Goal: Transaction & Acquisition: Purchase product/service

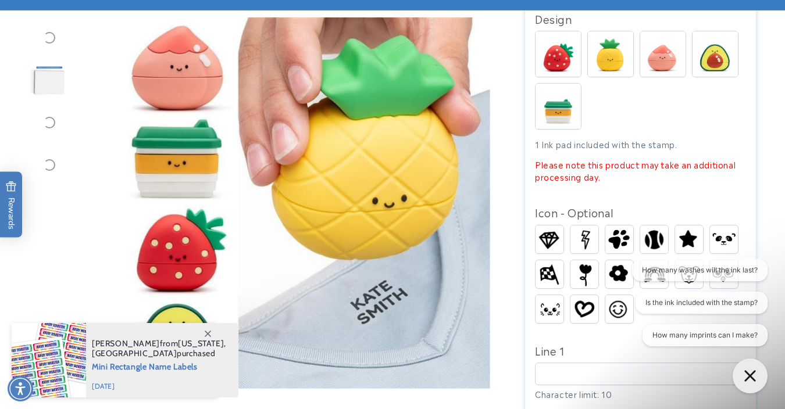
scroll to position [309, 0]
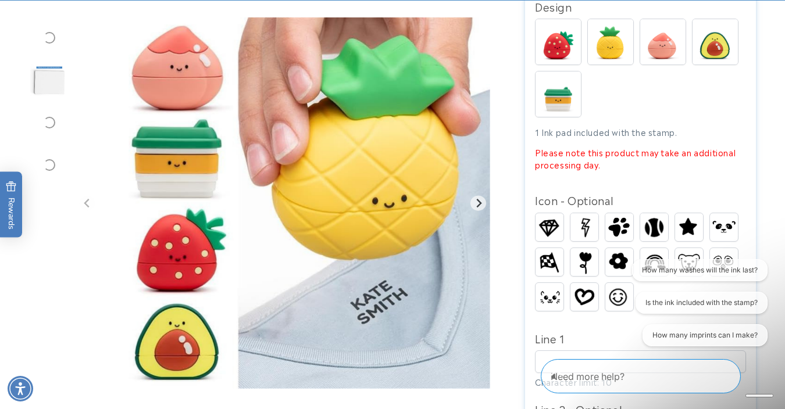
click at [611, 27] on img at bounding box center [610, 41] width 45 height 45
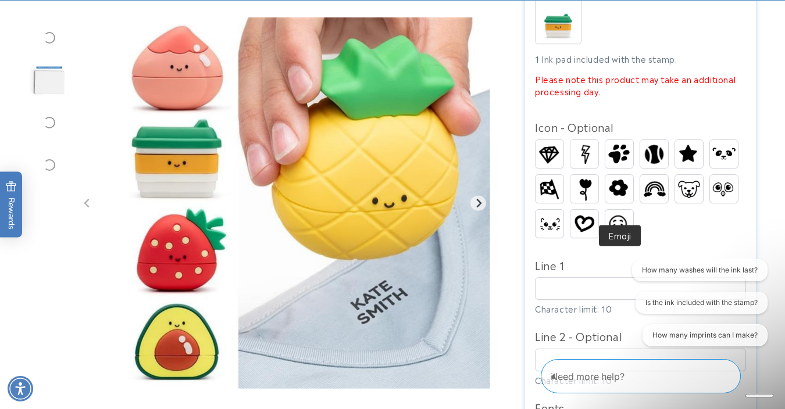
scroll to position [416, 0]
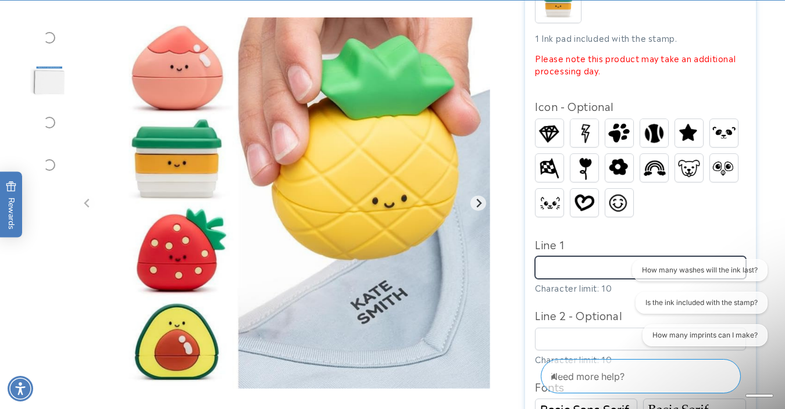
click at [586, 256] on input "Line 1" at bounding box center [640, 267] width 211 height 23
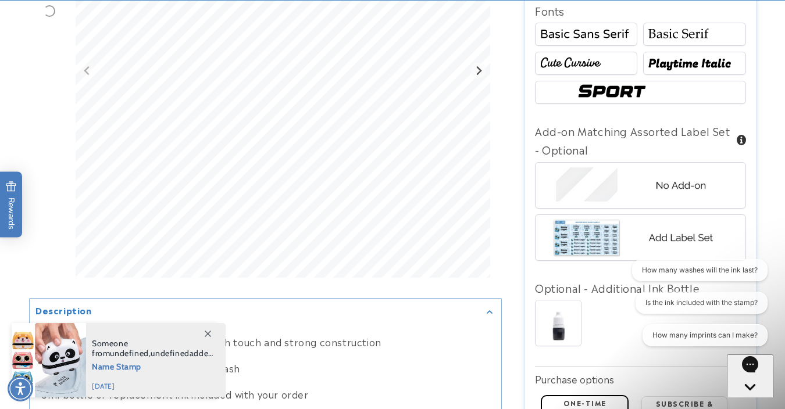
scroll to position [795, 0]
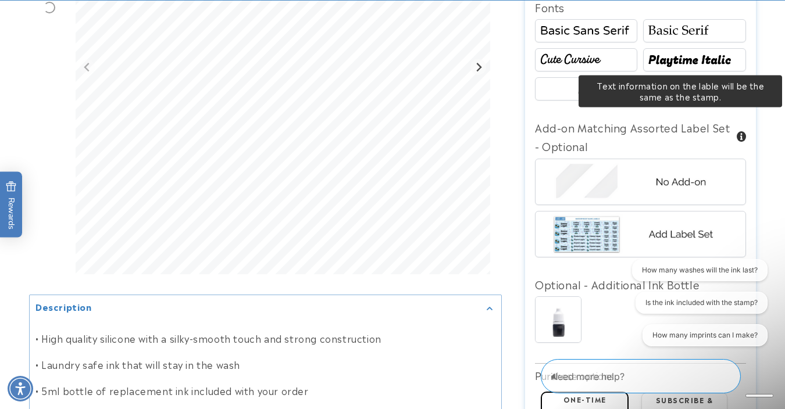
type input "****"
click at [742, 131] on span at bounding box center [741, 136] width 9 height 10
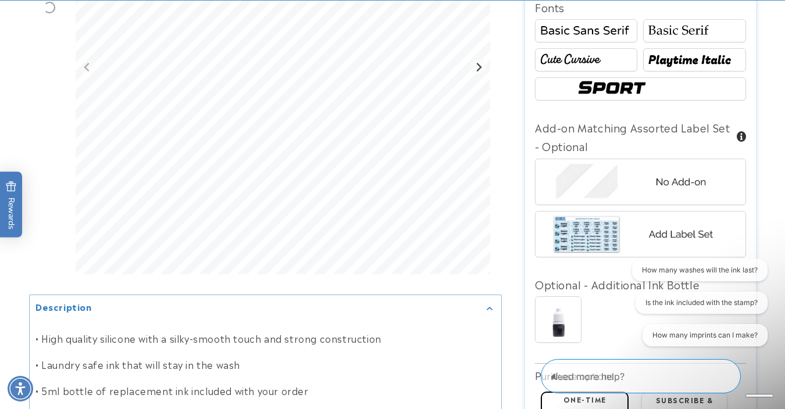
click at [741, 131] on span at bounding box center [741, 136] width 9 height 10
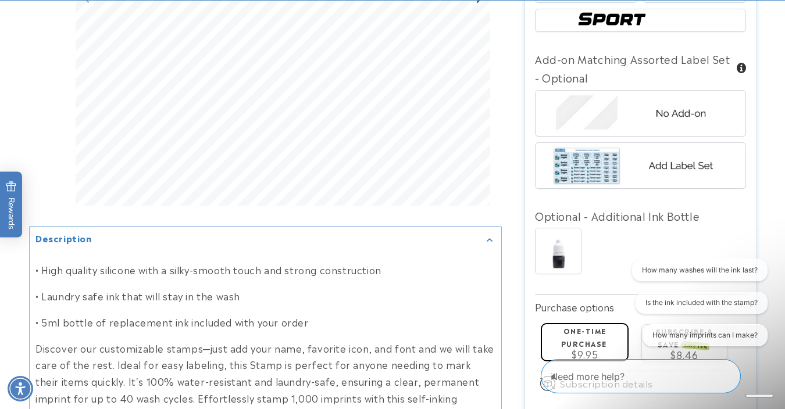
scroll to position [997, 0]
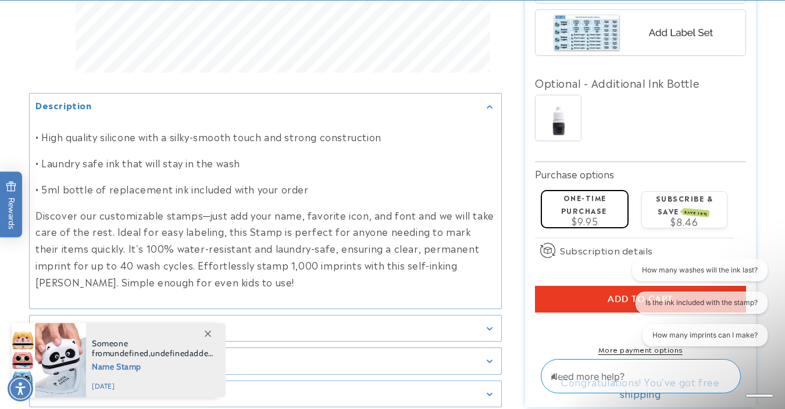
click at [596, 214] on span "$9.95" at bounding box center [585, 221] width 26 height 14
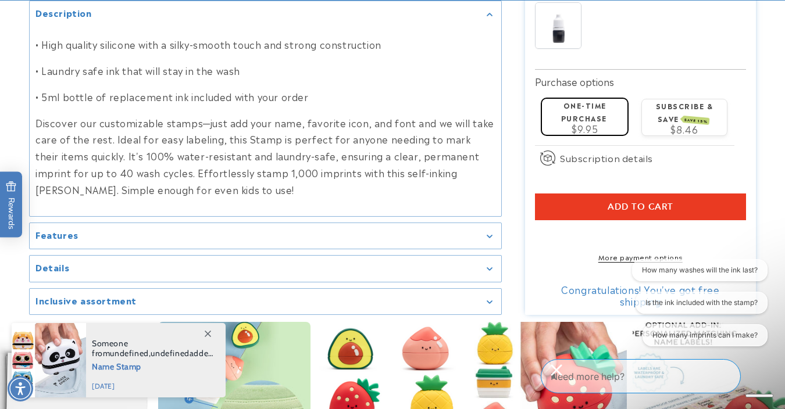
scroll to position [1093, 0]
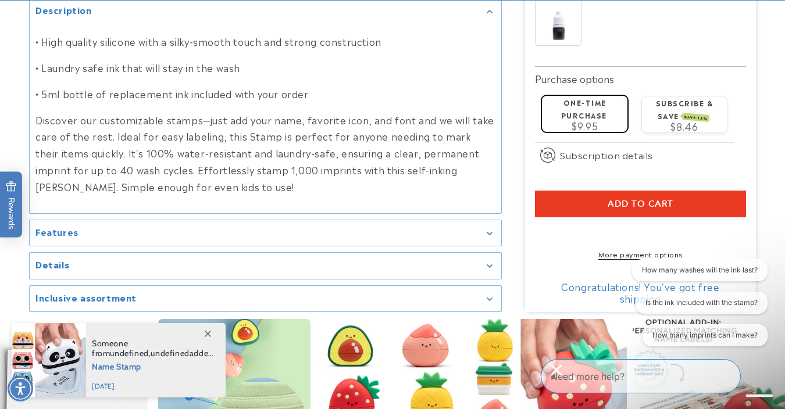
click at [566, 191] on button "Add to cart" at bounding box center [640, 204] width 211 height 27
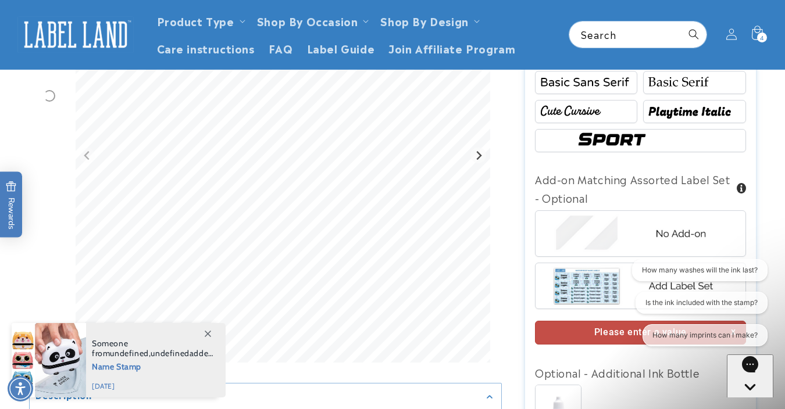
scroll to position [740, 0]
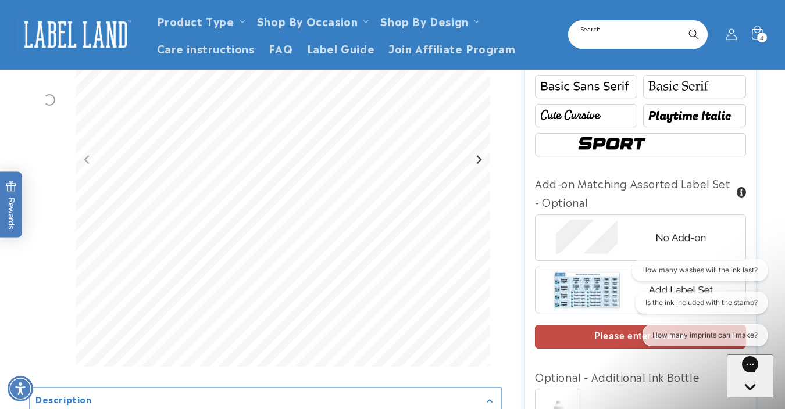
click at [597, 34] on input "Search" at bounding box center [637, 35] width 137 height 26
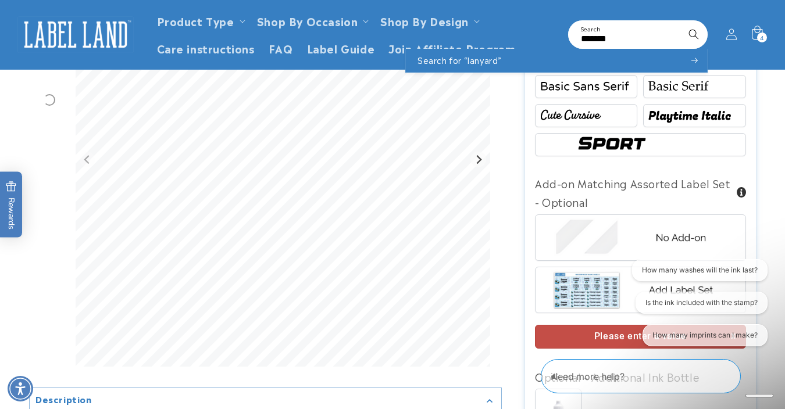
type input "*******"
click at [694, 34] on button "Search" at bounding box center [694, 35] width 26 height 26
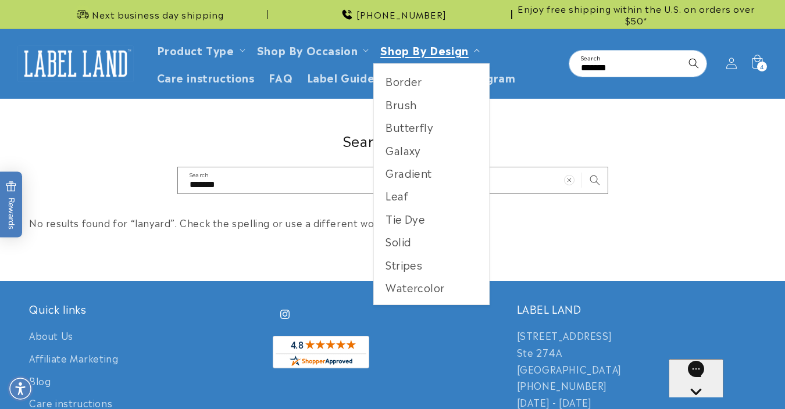
scroll to position [3, 0]
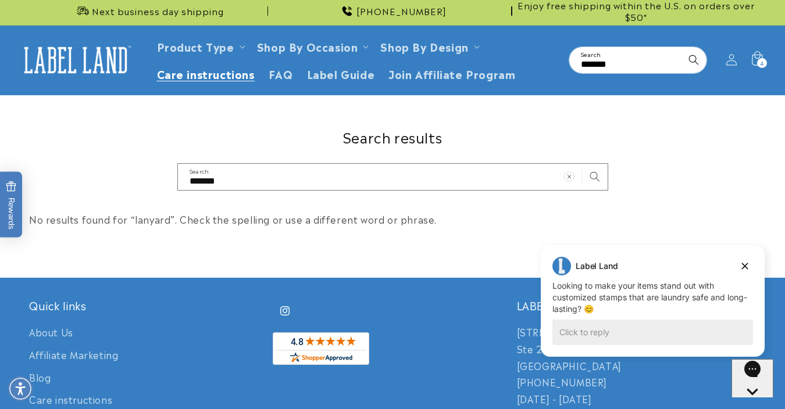
click at [226, 72] on span "Care instructions" at bounding box center [206, 73] width 98 height 13
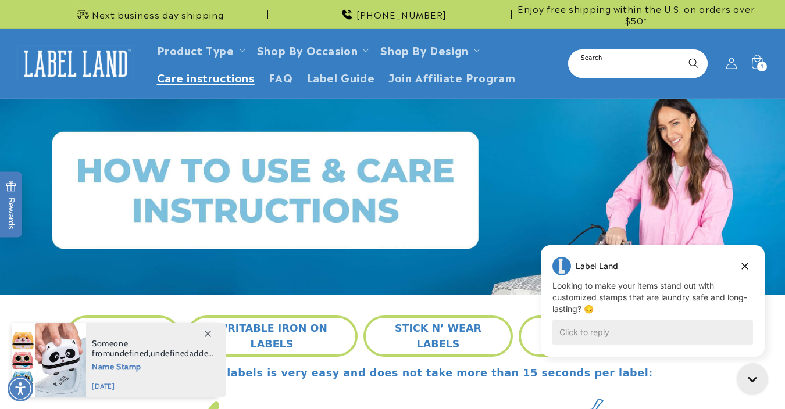
click at [609, 72] on input "Search" at bounding box center [637, 64] width 137 height 26
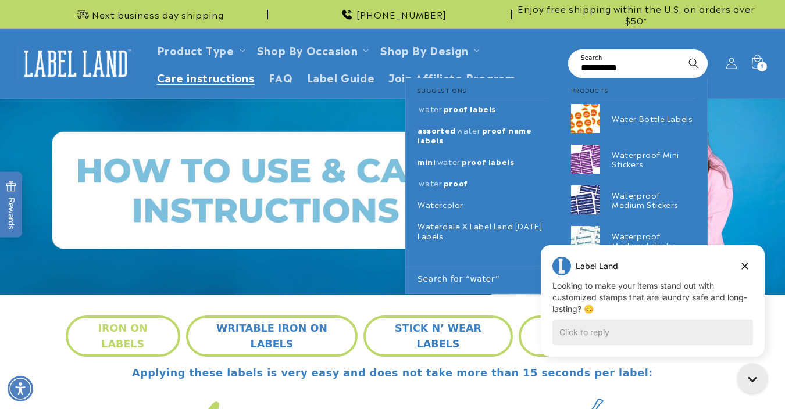
type input "**********"
click at [694, 62] on button "Search" at bounding box center [694, 64] width 26 height 26
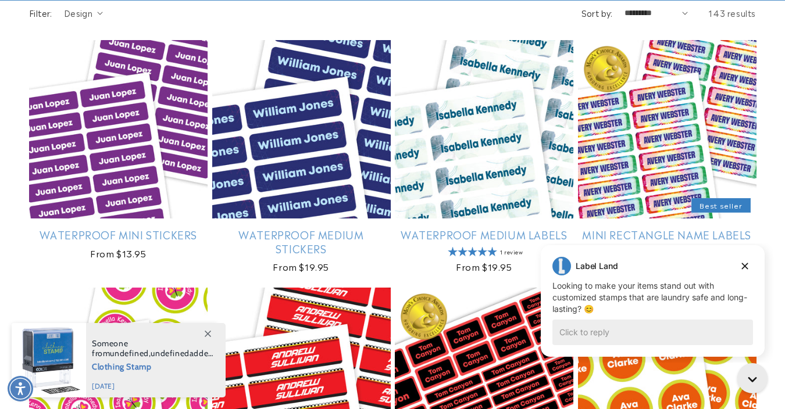
scroll to position [230, 0]
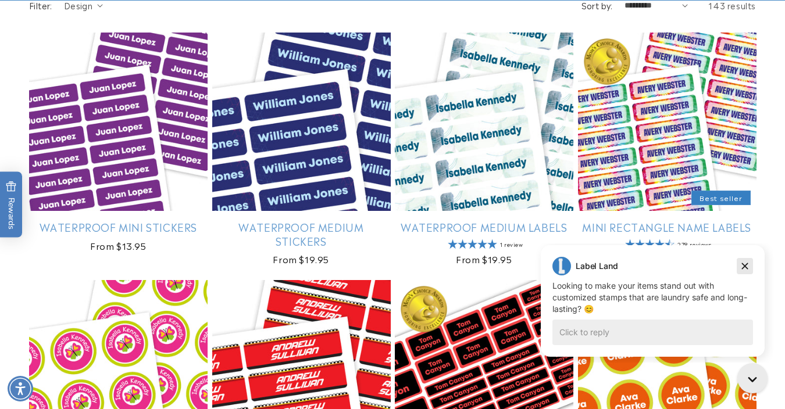
click at [745, 265] on icon "Dismiss campaign" at bounding box center [745, 266] width 12 height 14
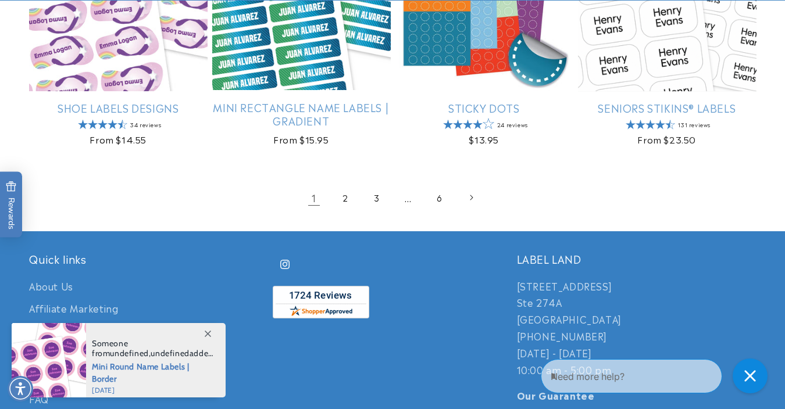
scroll to position [1605, 0]
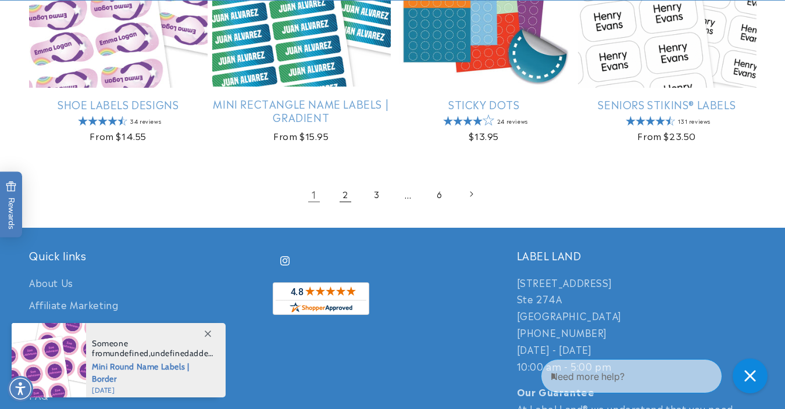
click at [343, 200] on link "2" at bounding box center [346, 194] width 26 height 26
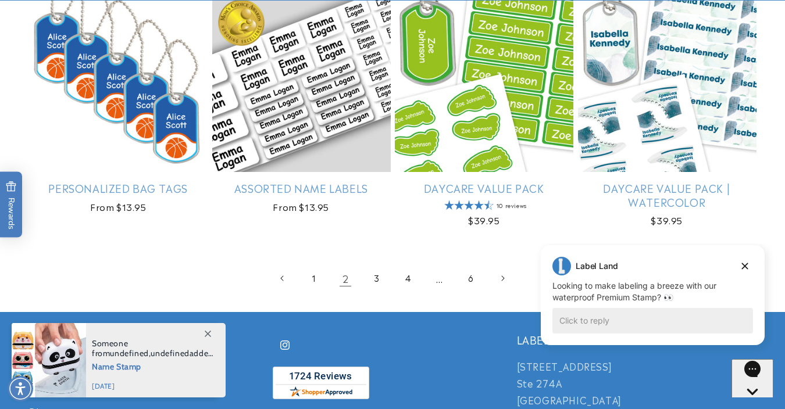
scroll to position [1537, 0]
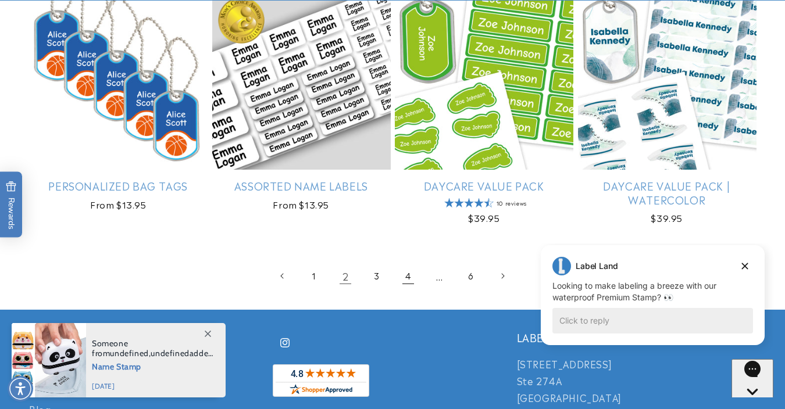
click at [402, 272] on link "4" at bounding box center [408, 276] width 26 height 26
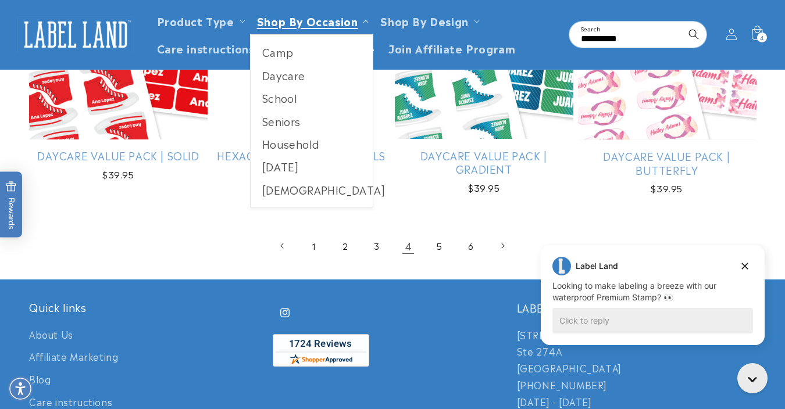
scroll to position [1434, 0]
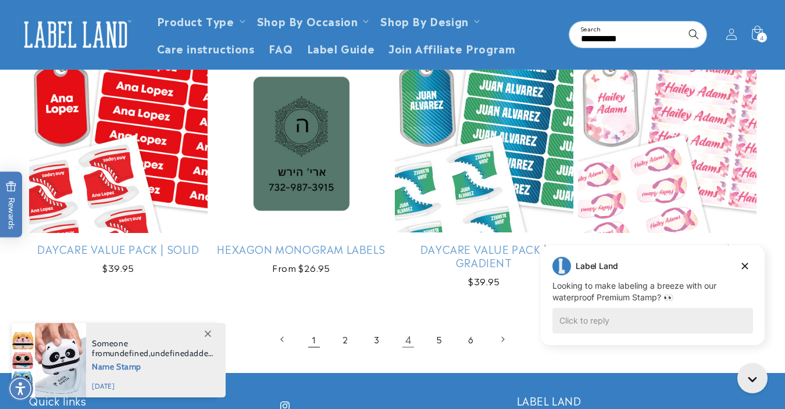
click at [313, 335] on link "1" at bounding box center [314, 340] width 26 height 26
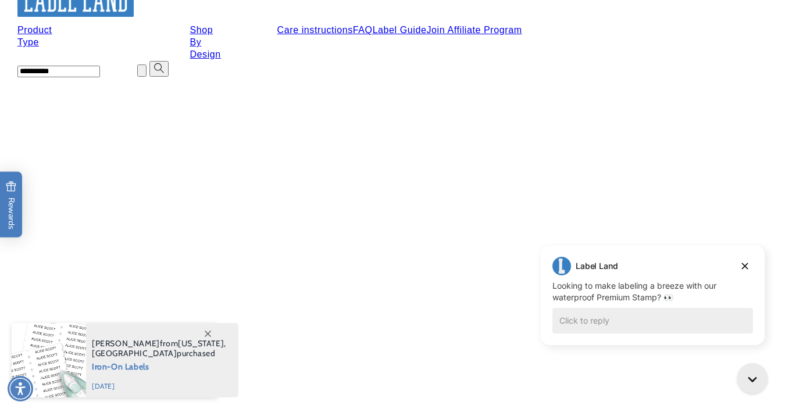
scroll to position [271, 0]
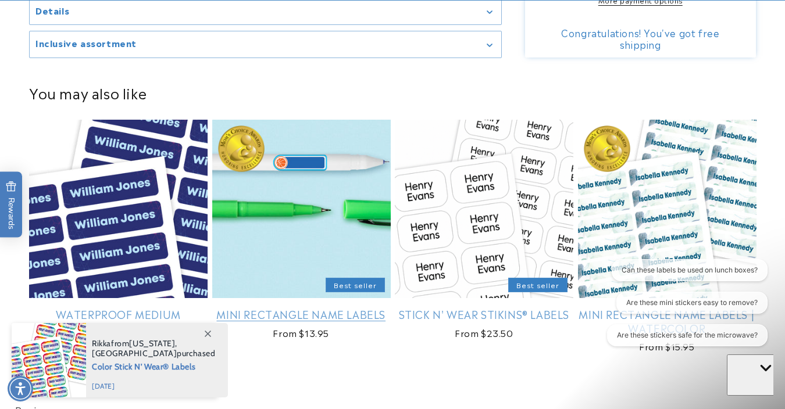
click at [318, 308] on link "Mini Rectangle Name Labels" at bounding box center [301, 314] width 179 height 13
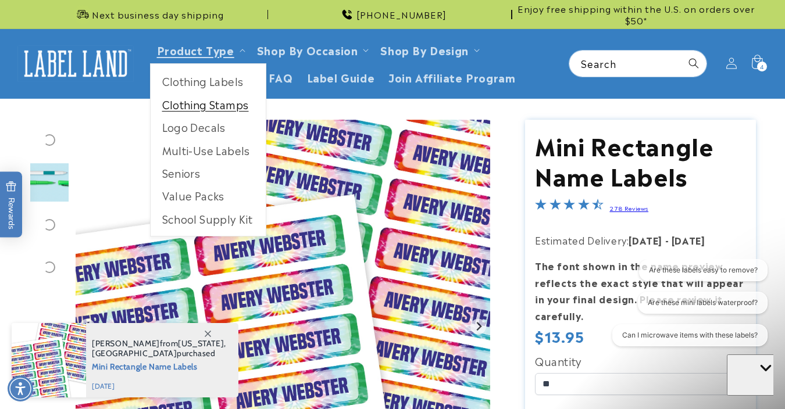
click at [212, 106] on link "Clothing Stamps" at bounding box center [208, 104] width 115 height 23
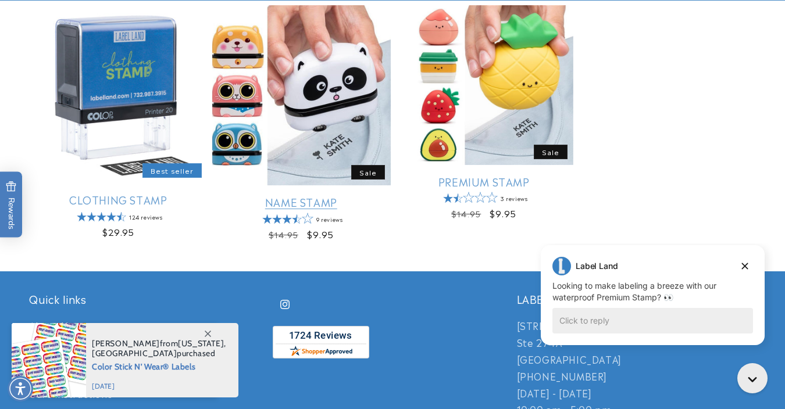
scroll to position [208, 0]
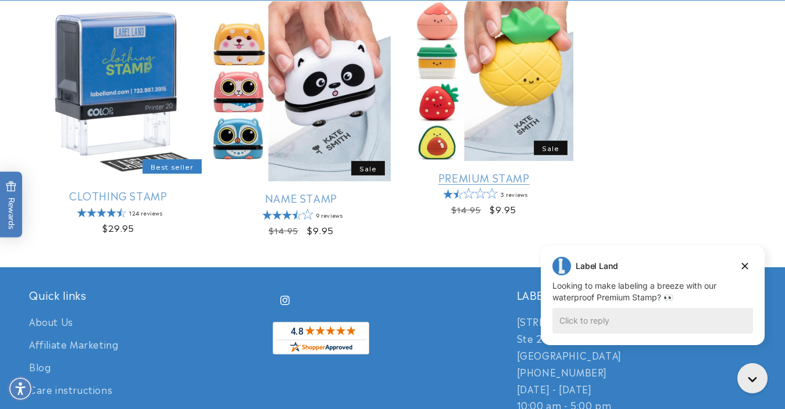
click at [524, 171] on link "Premium Stamp" at bounding box center [484, 177] width 179 height 13
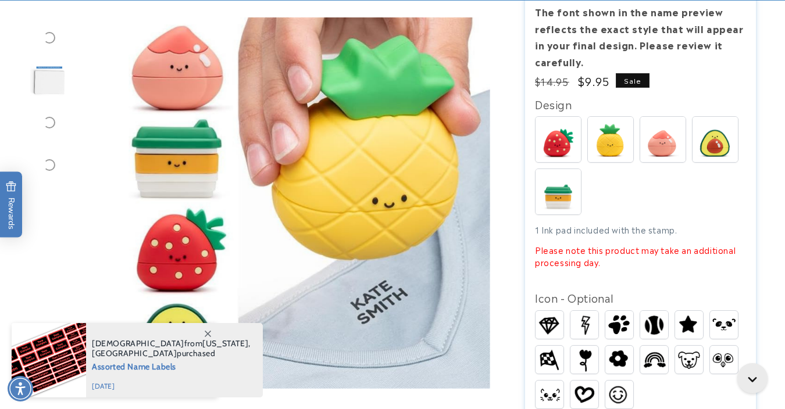
scroll to position [228, 0]
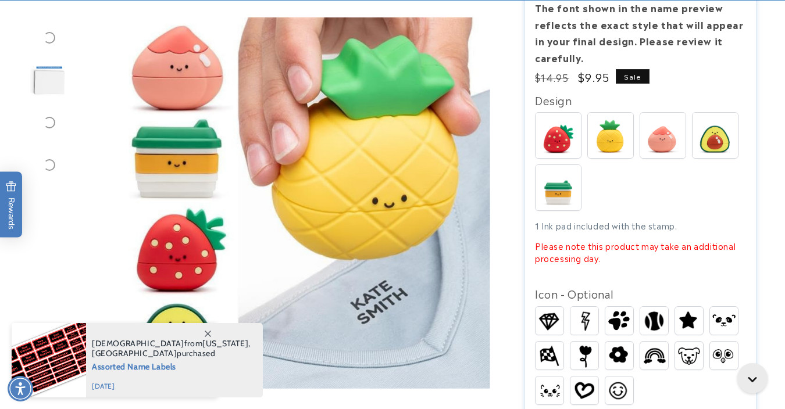
click at [566, 176] on img at bounding box center [558, 187] width 45 height 45
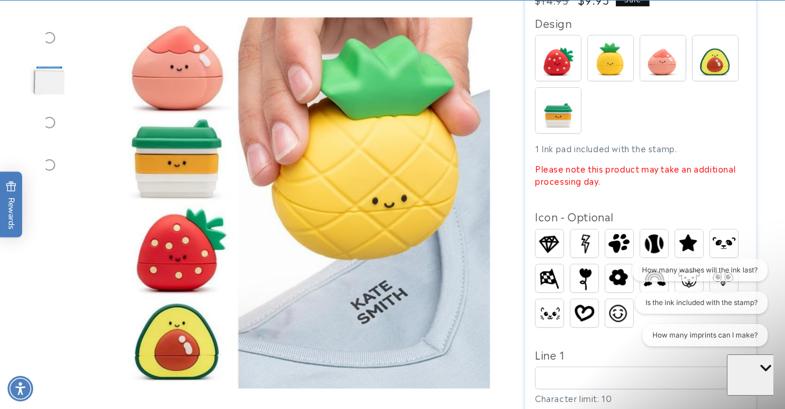
scroll to position [350, 0]
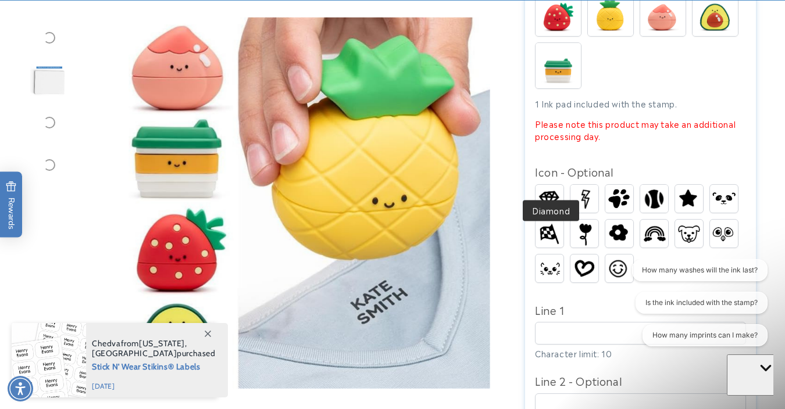
click at [549, 187] on img at bounding box center [550, 199] width 28 height 24
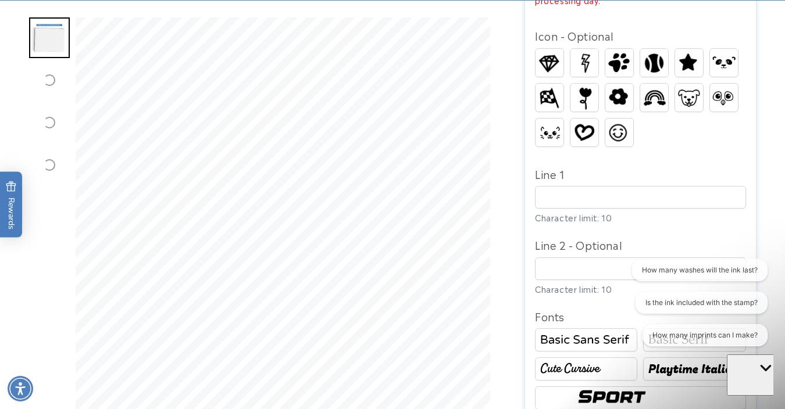
scroll to position [487, 0]
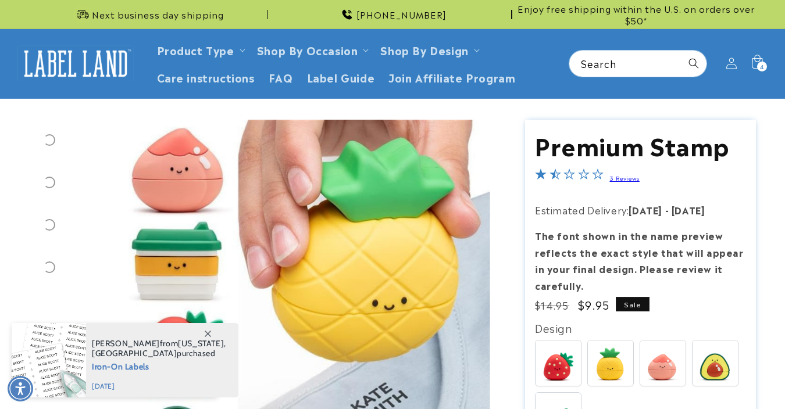
scroll to position [189, 0]
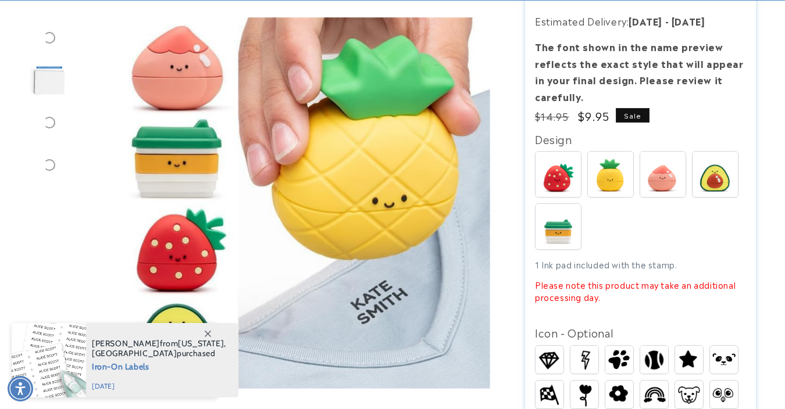
click at [567, 209] on img at bounding box center [558, 226] width 45 height 45
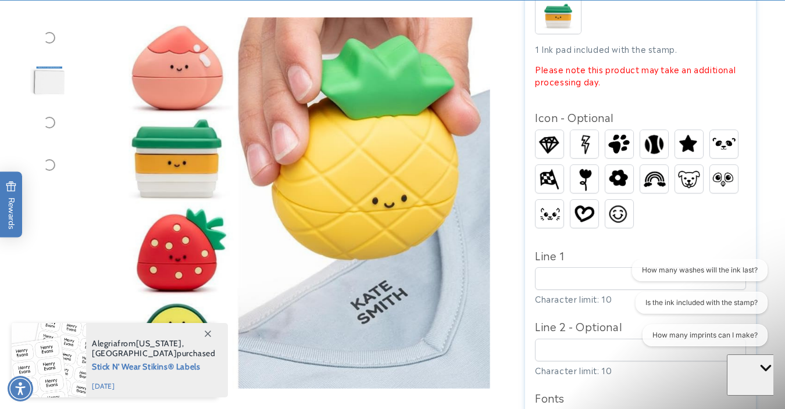
scroll to position [449, 0]
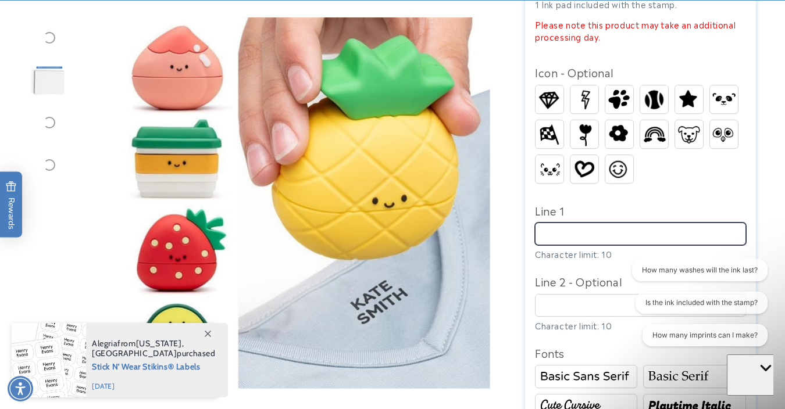
click at [572, 223] on input "Line 1" at bounding box center [640, 234] width 211 height 23
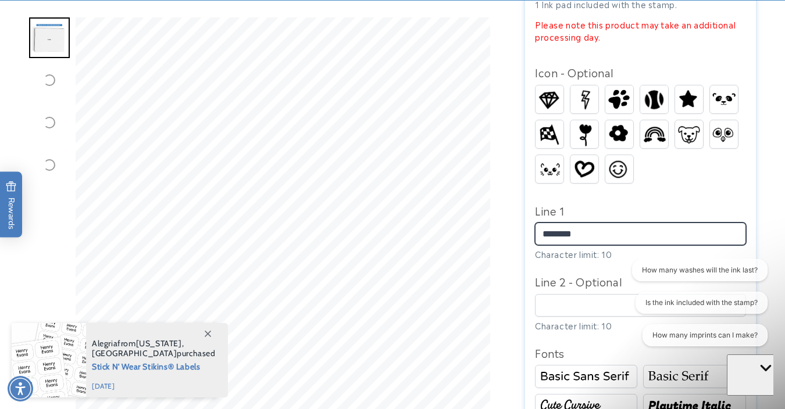
type input "********"
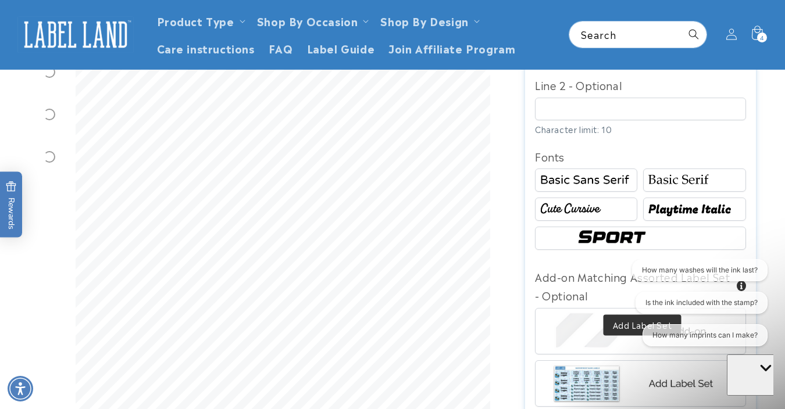
scroll to position [589, 0]
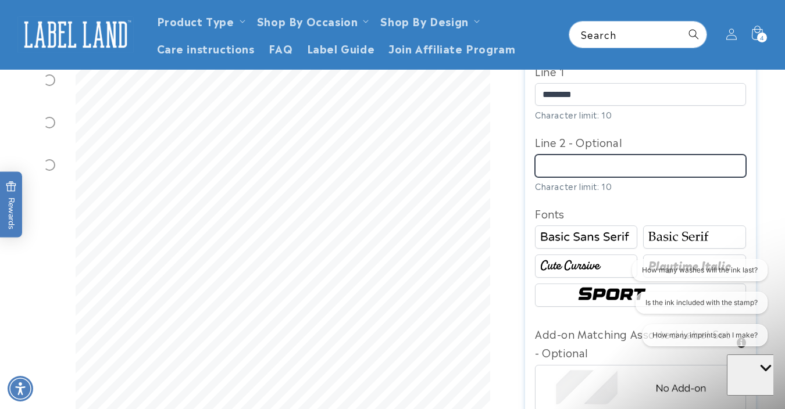
click at [580, 155] on input "Line 2 - Optional" at bounding box center [640, 166] width 211 height 23
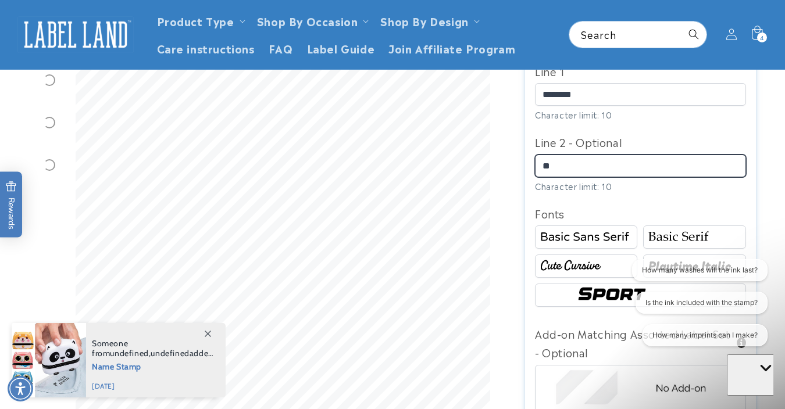
type input "*"
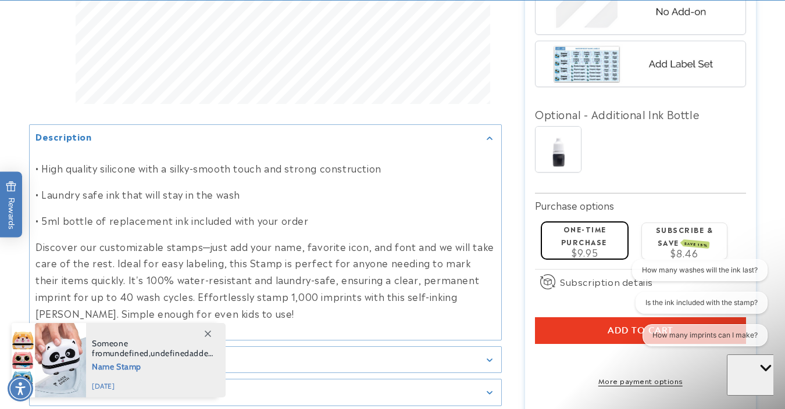
scroll to position [973, 0]
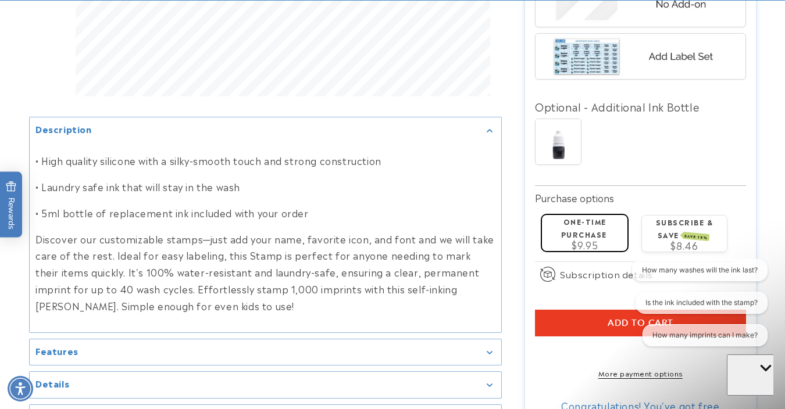
click at [597, 238] on span "$9.95" at bounding box center [585, 245] width 26 height 14
click at [548, 310] on button "Add to cart" at bounding box center [640, 323] width 211 height 27
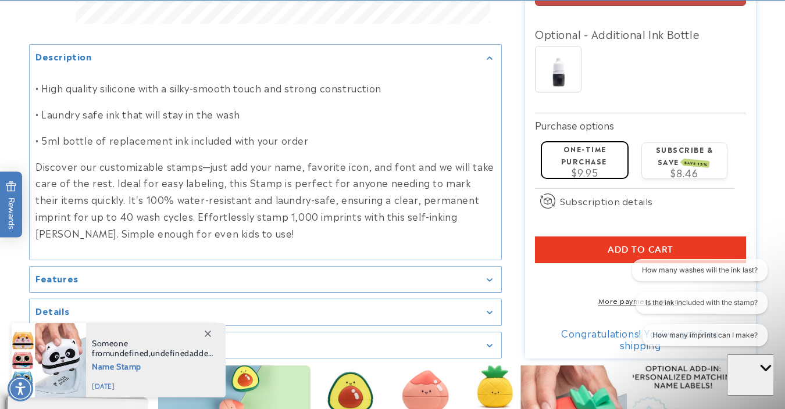
scroll to position [1110, 0]
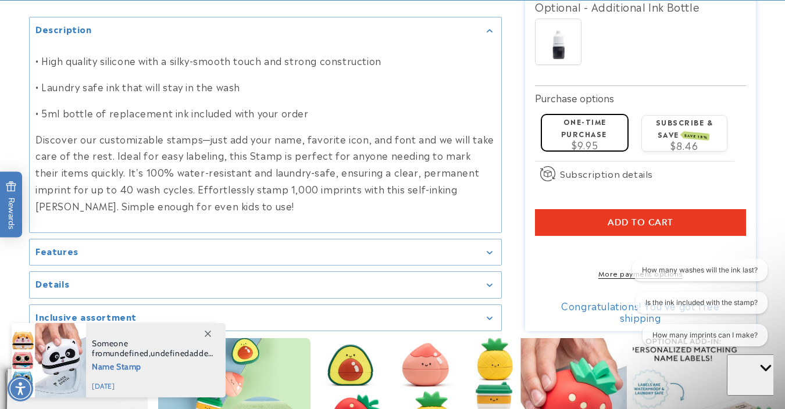
click at [670, 217] on span "Add to cart" at bounding box center [641, 222] width 66 height 10
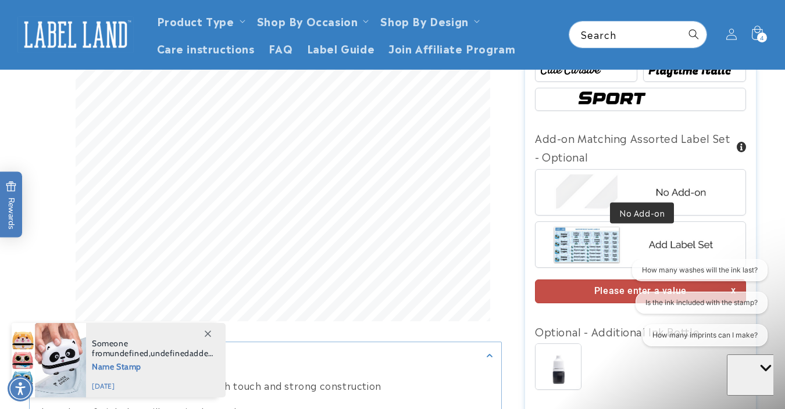
scroll to position [722, 0]
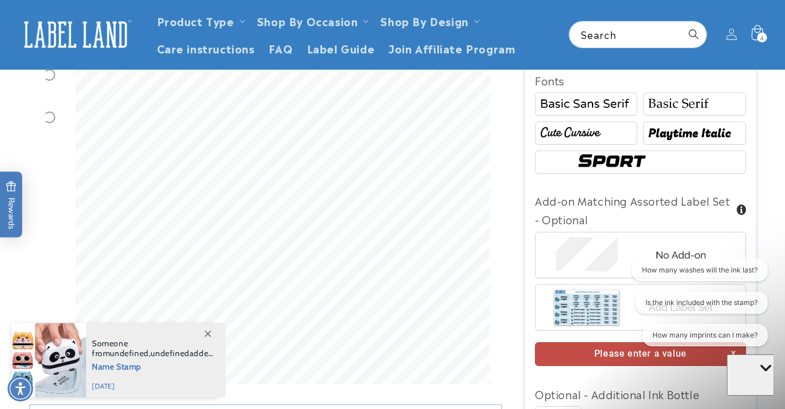
click at [756, 34] on icon at bounding box center [756, 34] width 27 height 27
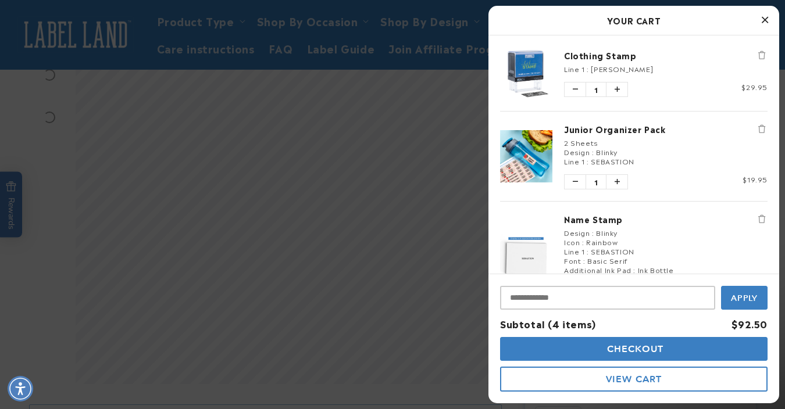
click at [762, 56] on icon "Remove Clothing Stamp" at bounding box center [761, 55] width 7 height 8
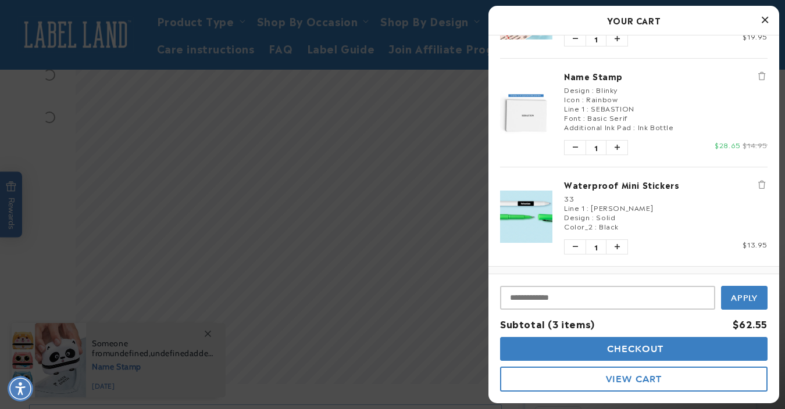
scroll to position [72, 0]
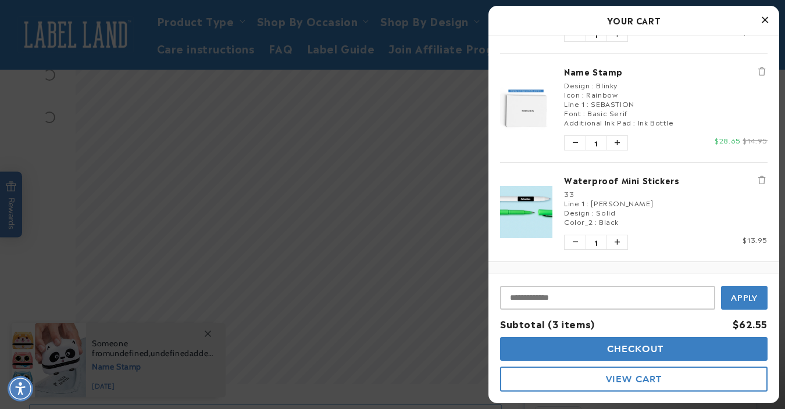
click at [761, 68] on icon "Remove Name Stamp" at bounding box center [761, 71] width 7 height 8
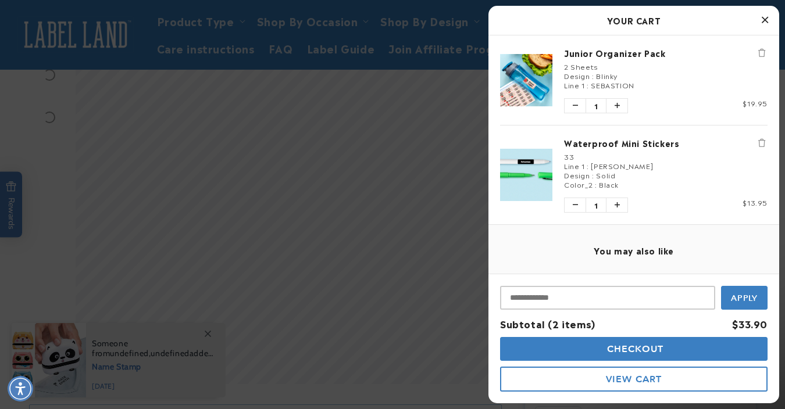
scroll to position [0, 0]
click at [765, 52] on icon "Remove Junior Organizer Pack" at bounding box center [761, 53] width 7 height 8
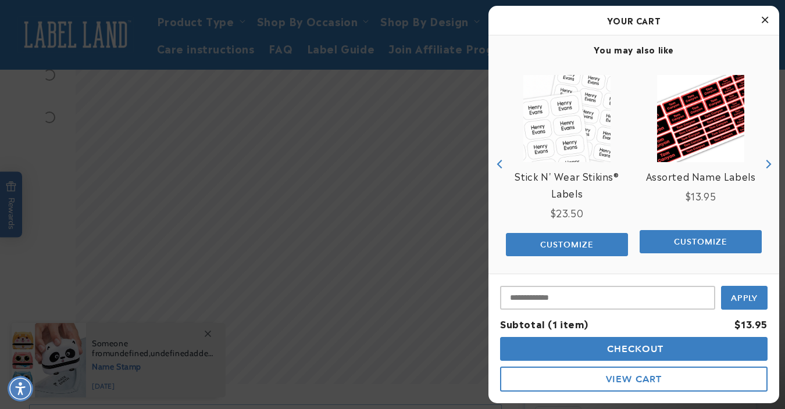
scroll to position [110, 0]
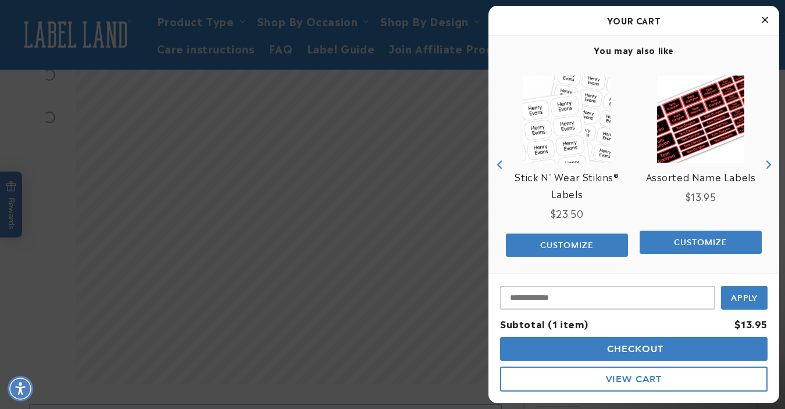
click at [768, 162] on icon "Next" at bounding box center [767, 164] width 9 height 9
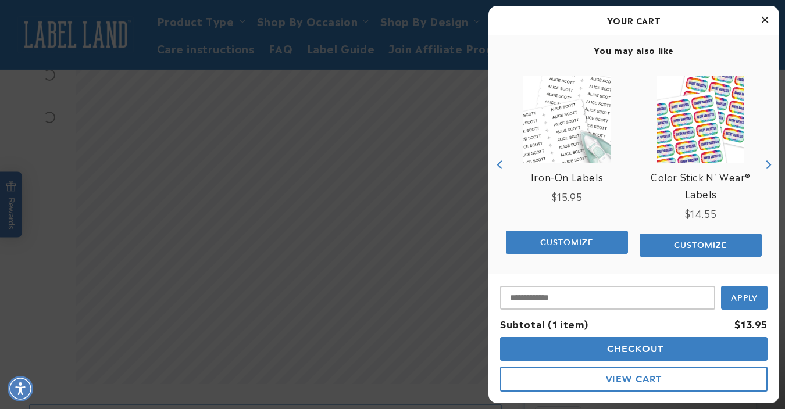
click at [768, 162] on icon "Next" at bounding box center [767, 164] width 9 height 9
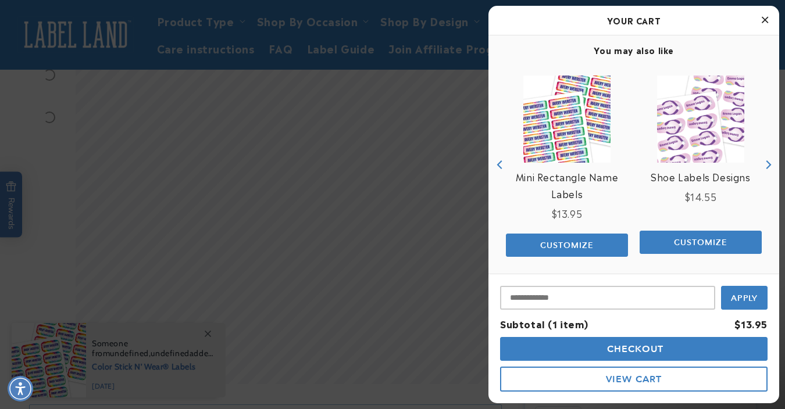
click at [768, 163] on icon "Next" at bounding box center [767, 164] width 9 height 9
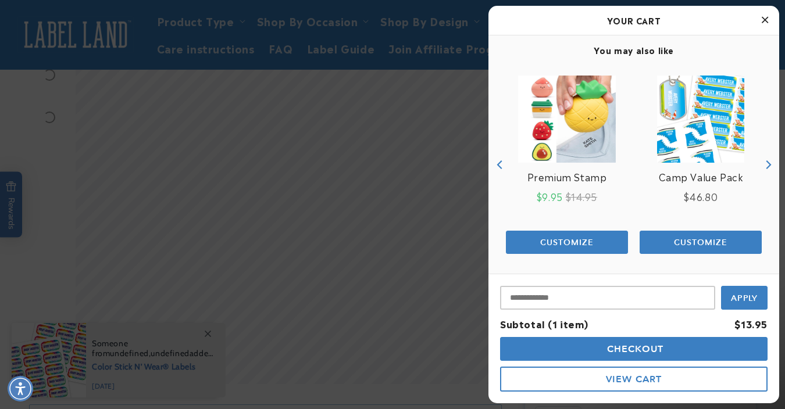
click at [586, 135] on img "product" at bounding box center [566, 119] width 97 height 87
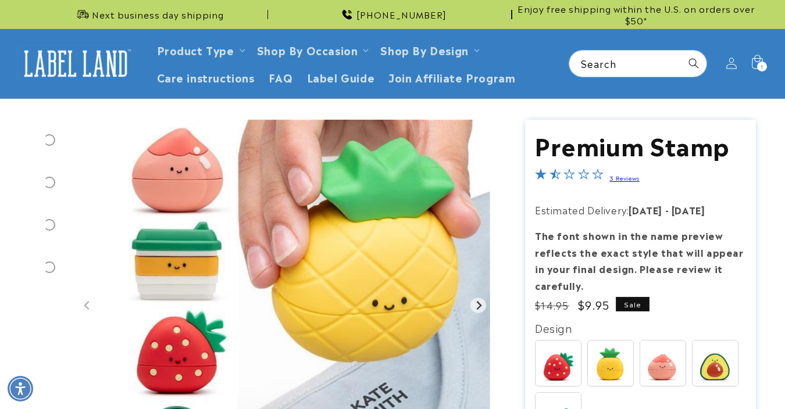
scroll to position [217, 0]
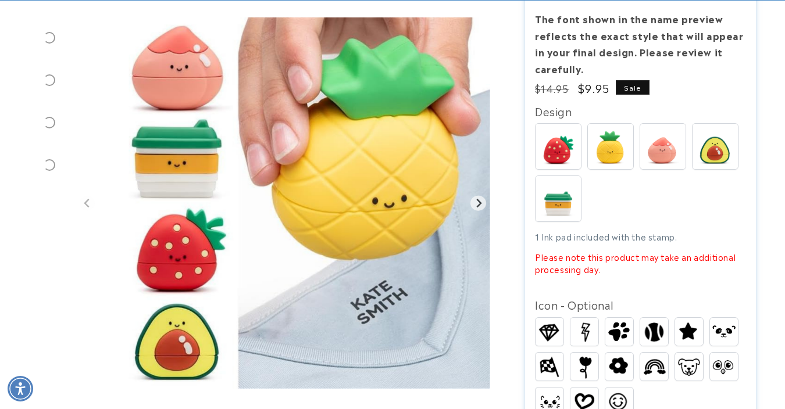
click at [663, 133] on img at bounding box center [662, 146] width 45 height 45
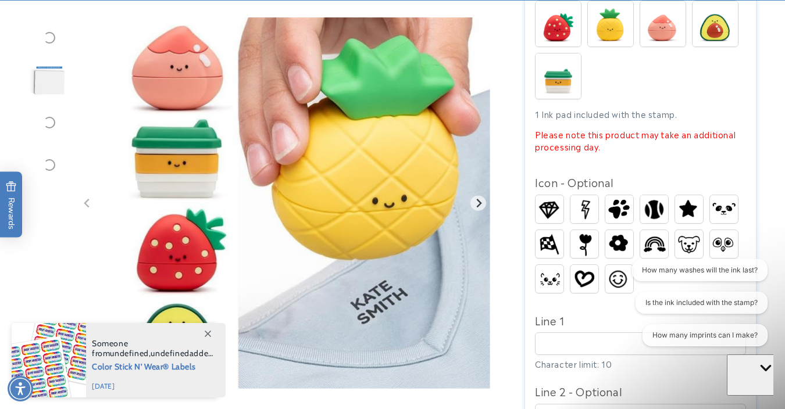
scroll to position [342, 0]
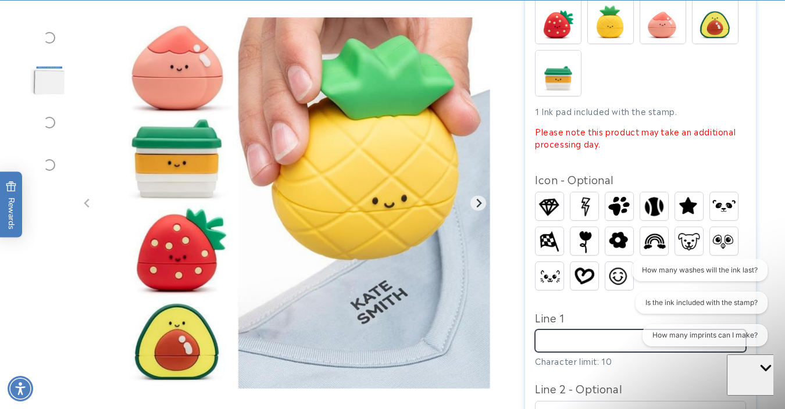
click at [559, 330] on input "Line 1" at bounding box center [640, 341] width 211 height 23
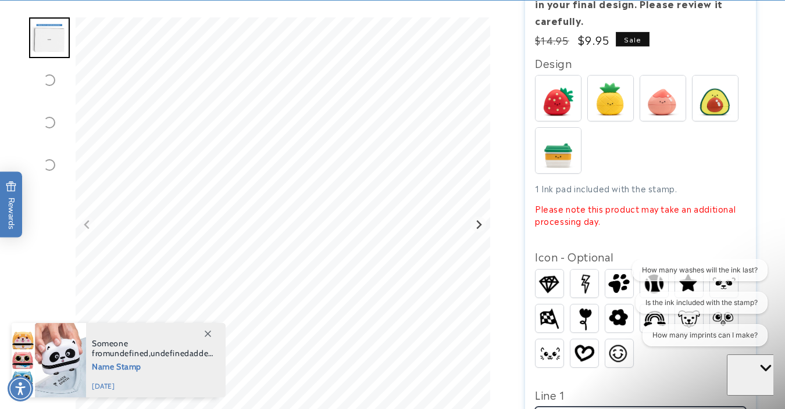
scroll to position [349, 0]
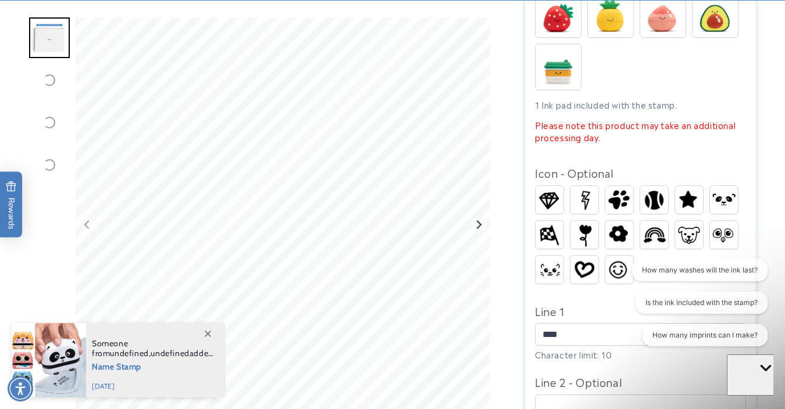
click at [615, 257] on img at bounding box center [619, 269] width 28 height 25
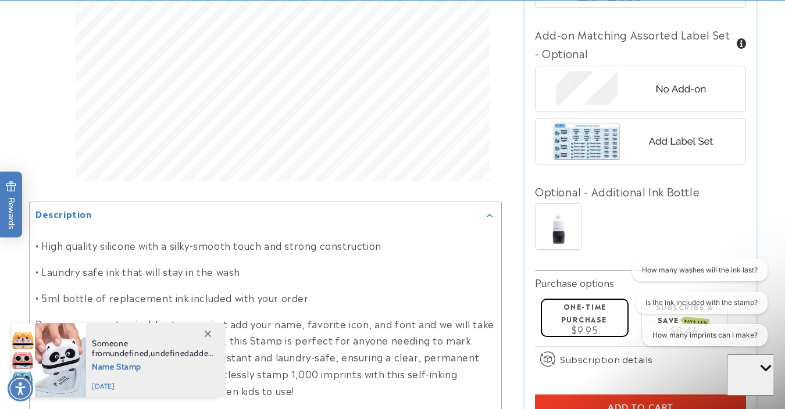
scroll to position [937, 0]
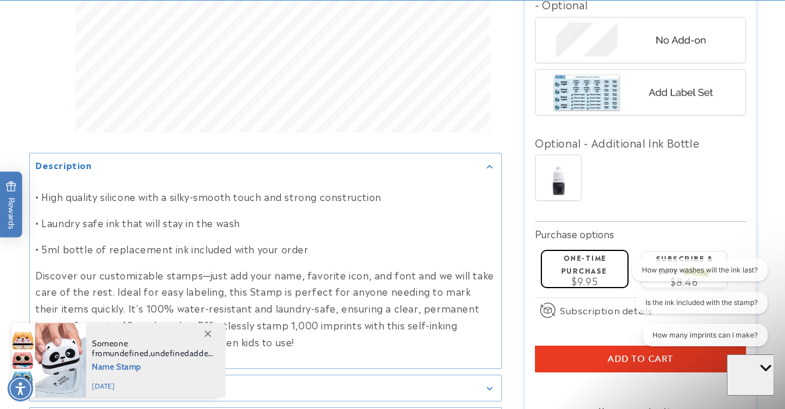
click at [615, 354] on span "Add to cart" at bounding box center [641, 359] width 66 height 10
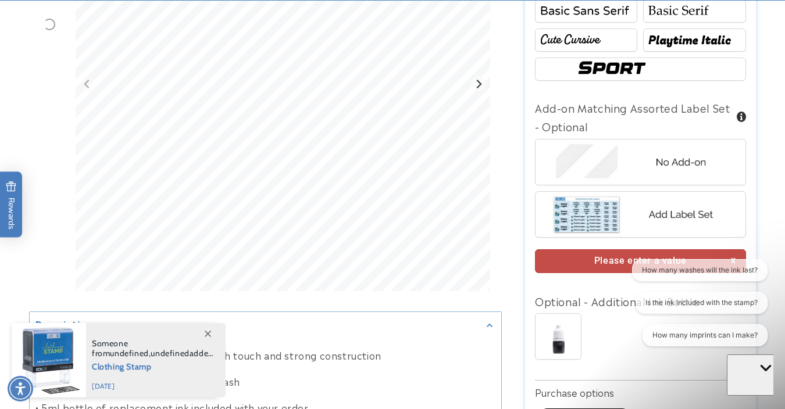
scroll to position [873, 0]
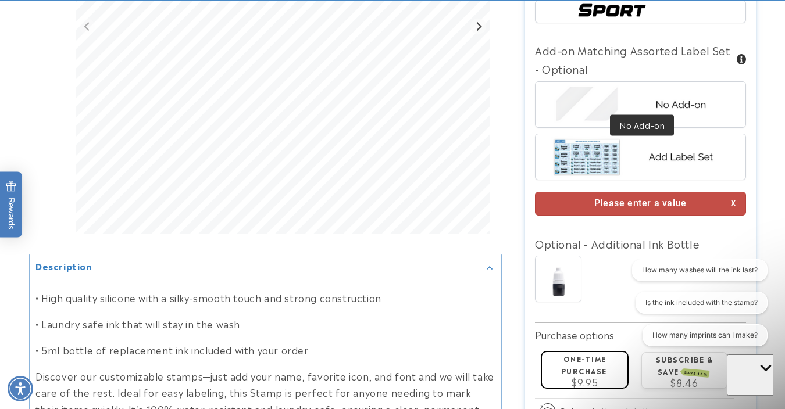
click at [637, 89] on img at bounding box center [639, 104] width 181 height 45
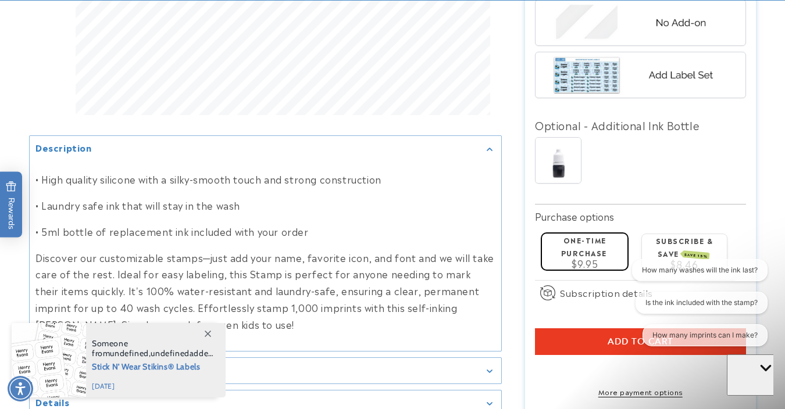
scroll to position [973, 0]
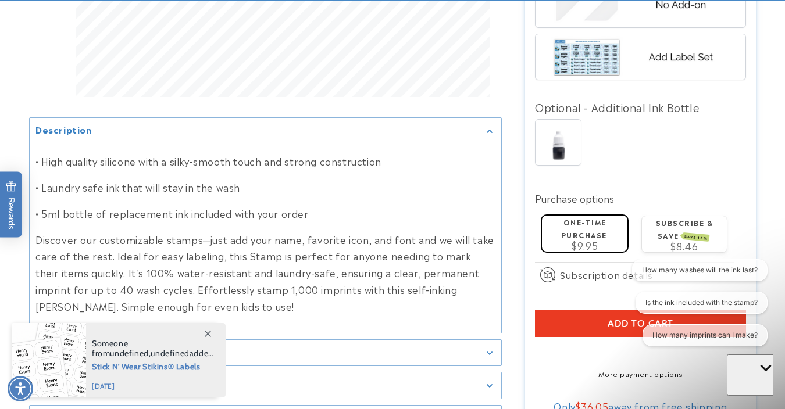
click at [552, 310] on button "Add to cart" at bounding box center [640, 323] width 211 height 27
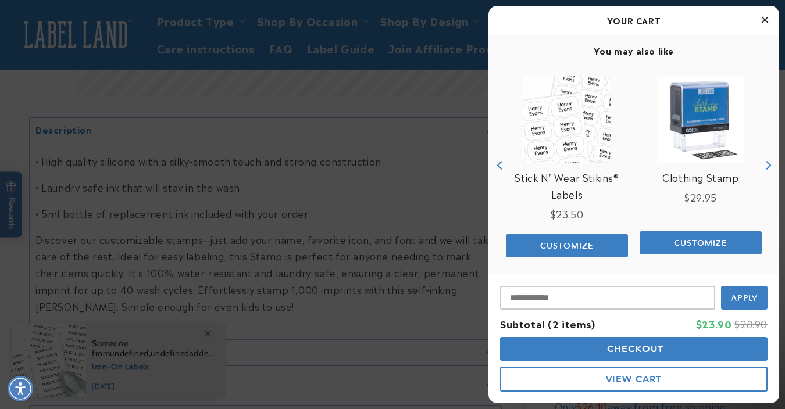
scroll to position [217, 0]
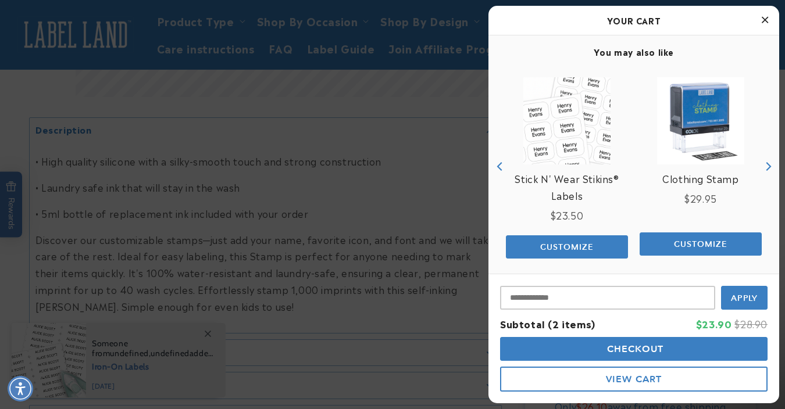
click at [449, 170] on div at bounding box center [392, 204] width 785 height 409
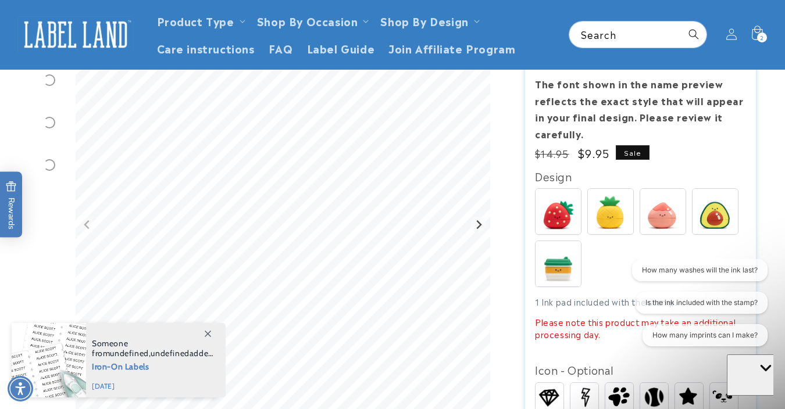
scroll to position [151, 0]
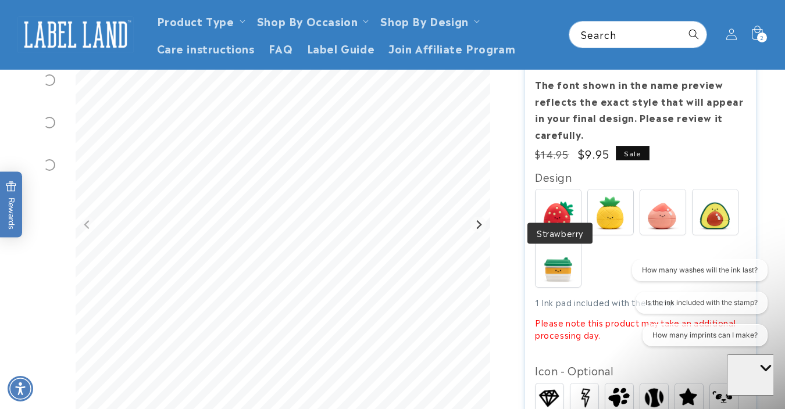
click at [569, 195] on img at bounding box center [558, 212] width 45 height 45
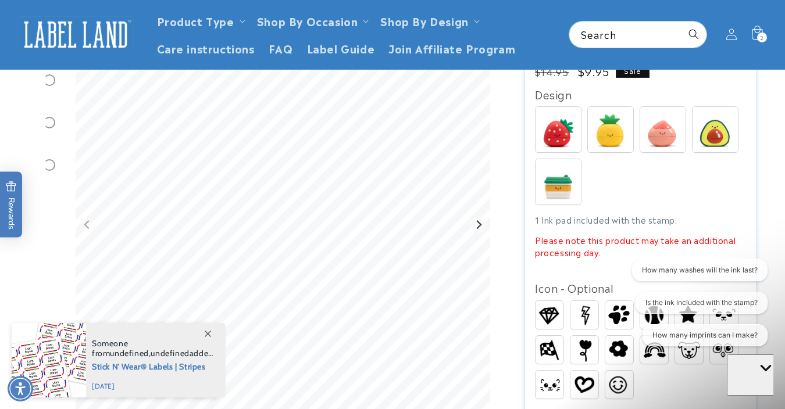
scroll to position [235, 0]
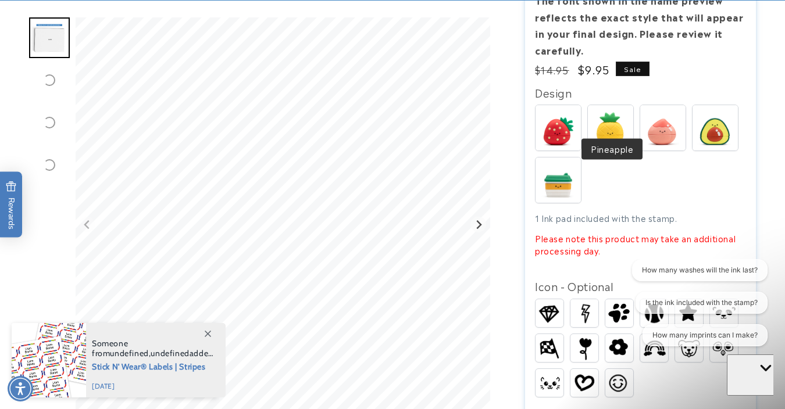
click at [605, 116] on img at bounding box center [610, 127] width 45 height 45
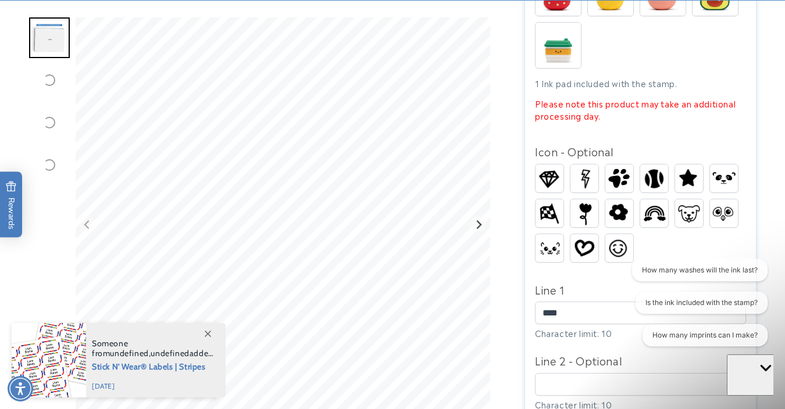
scroll to position [387, 0]
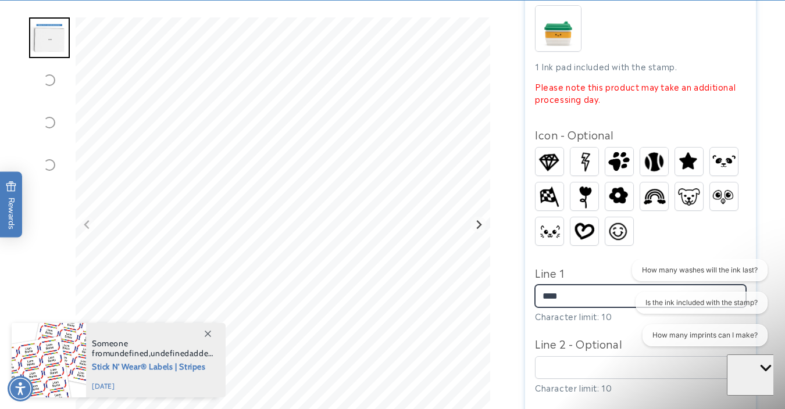
drag, startPoint x: 573, startPoint y: 277, endPoint x: 527, endPoint y: 278, distance: 45.4
click at [527, 278] on section "Premium Stamp Premium Stamp 3 Reviews Estimated Delivery: Aug 25 - Aug 31 The f…" at bounding box center [640, 375] width 231 height 1285
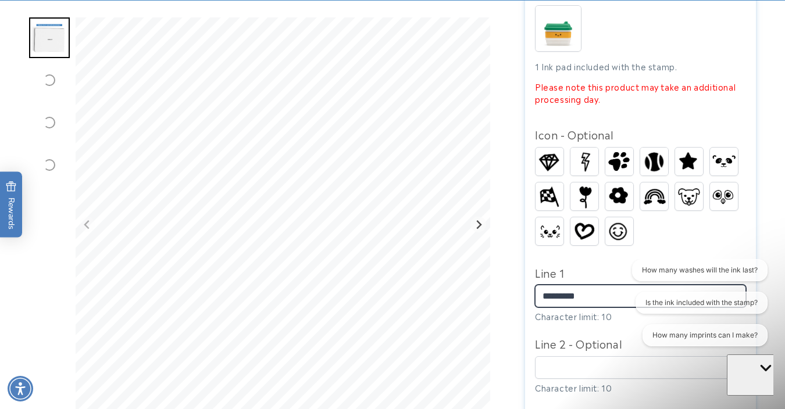
type input "*********"
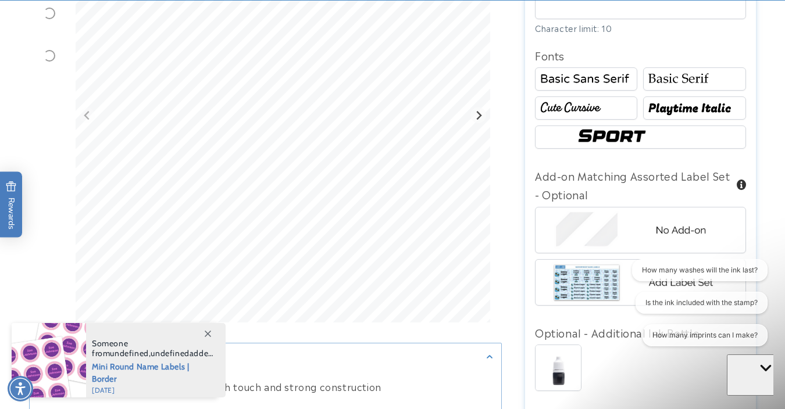
scroll to position [751, 0]
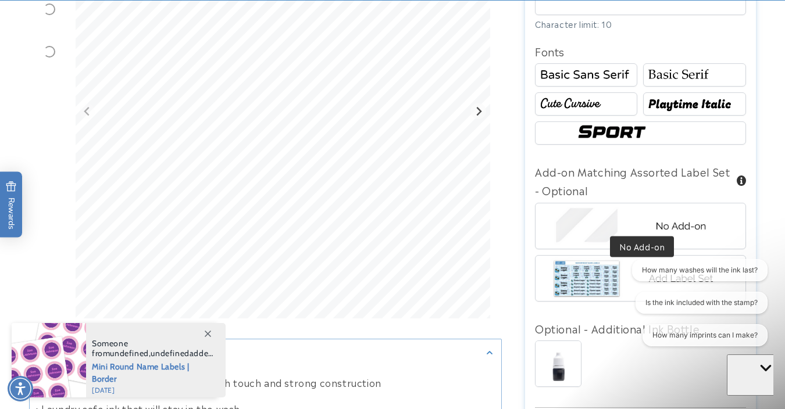
click at [591, 207] on div at bounding box center [640, 226] width 211 height 47
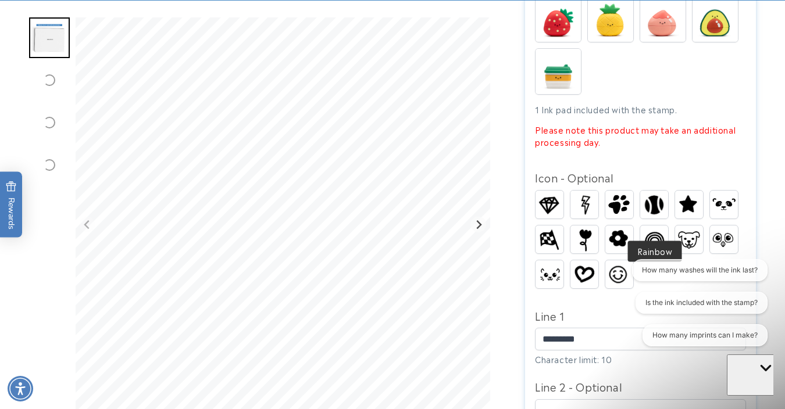
scroll to position [372, 0]
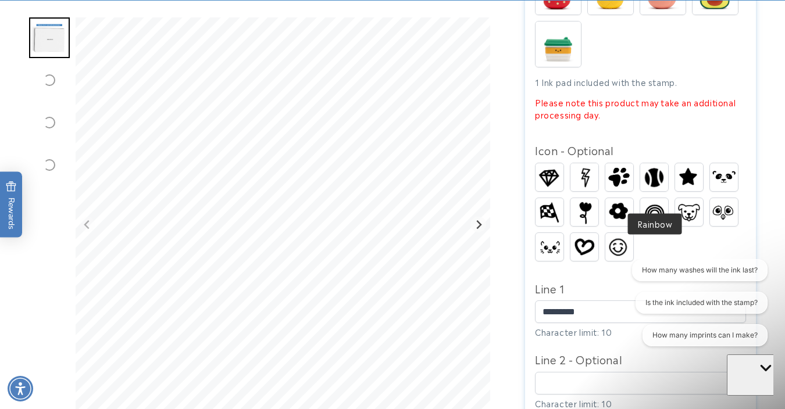
click at [651, 201] on img at bounding box center [654, 212] width 28 height 22
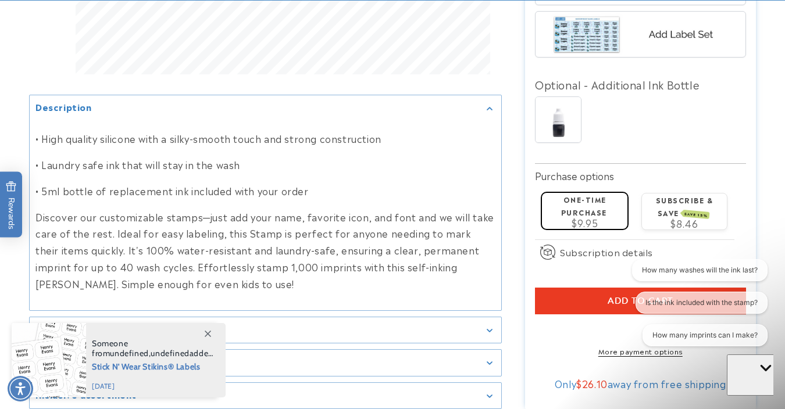
scroll to position [1009, 0]
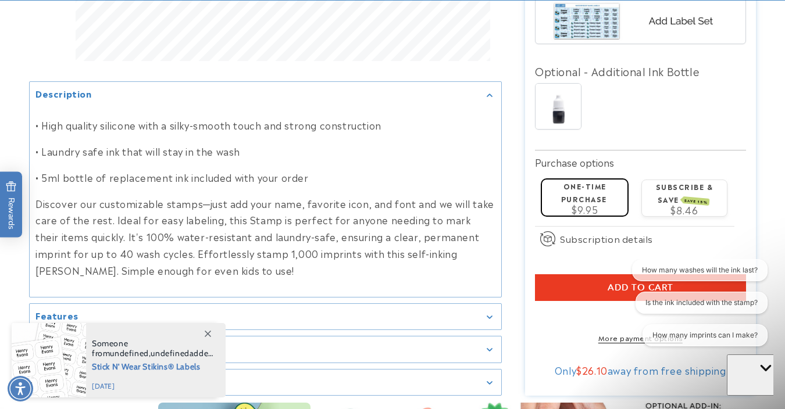
click at [608, 283] on span "Add to cart" at bounding box center [641, 288] width 66 height 10
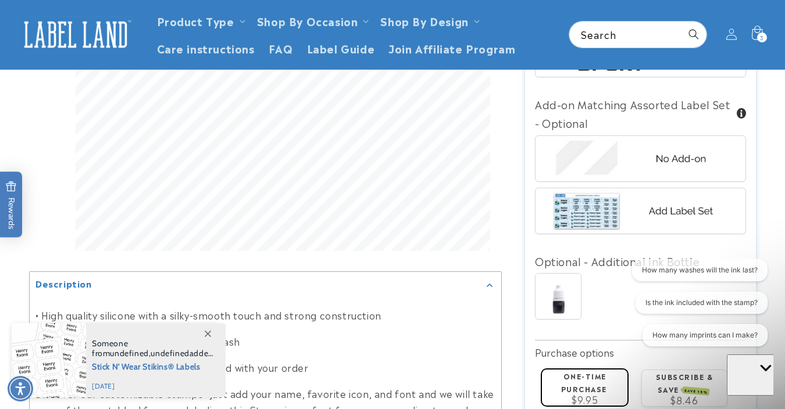
scroll to position [812, 0]
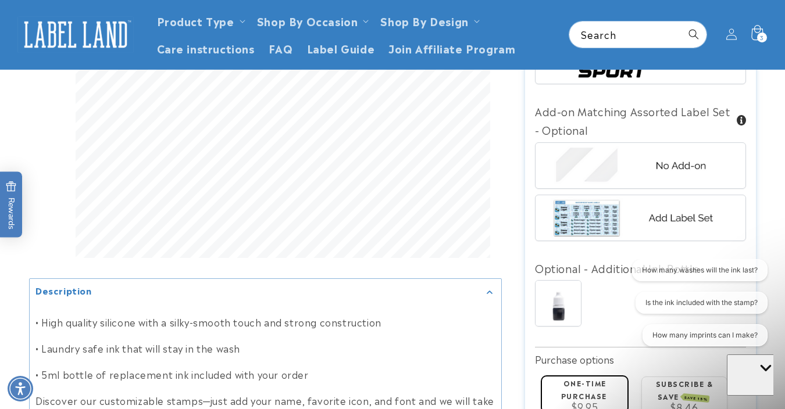
click at [760, 30] on icon at bounding box center [757, 33] width 12 height 15
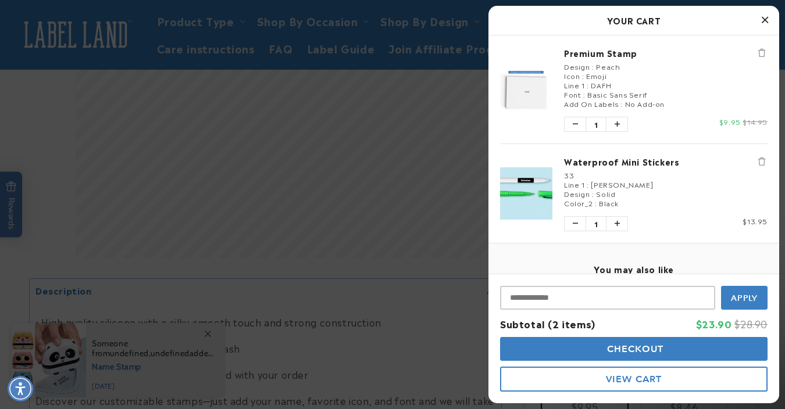
scroll to position [0, 0]
click at [593, 85] on span "DAFH" at bounding box center [601, 85] width 20 height 10
click at [604, 92] on span "Basic Sans Serif" at bounding box center [617, 94] width 60 height 10
click at [580, 92] on div "Font : Basic Sans Serif" at bounding box center [666, 94] width 204 height 9
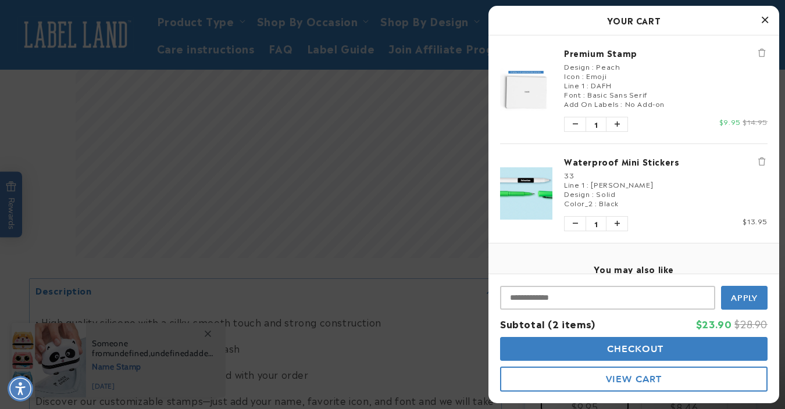
click at [580, 76] on div "Icon : Emoji" at bounding box center [666, 75] width 204 height 9
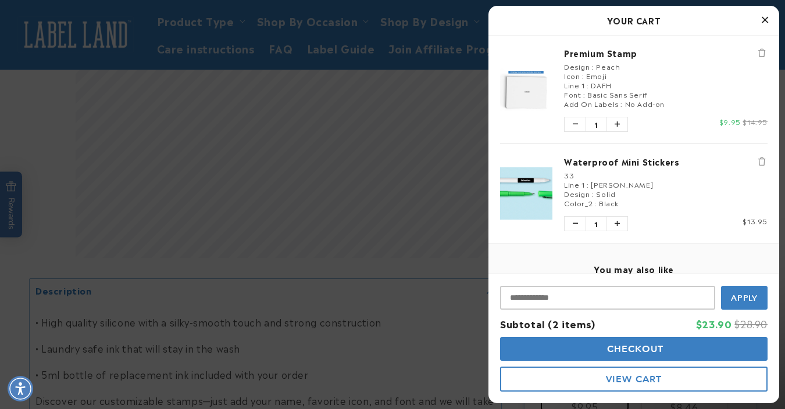
click at [625, 94] on span "Basic Sans Serif" at bounding box center [617, 94] width 60 height 10
click at [402, 184] on div at bounding box center [392, 204] width 785 height 409
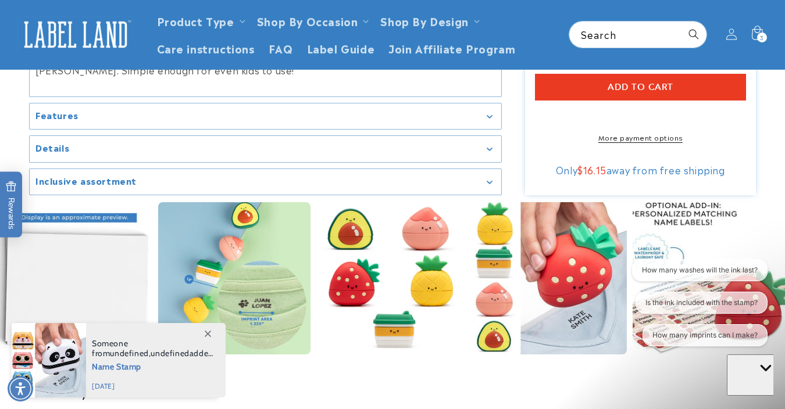
scroll to position [998, 0]
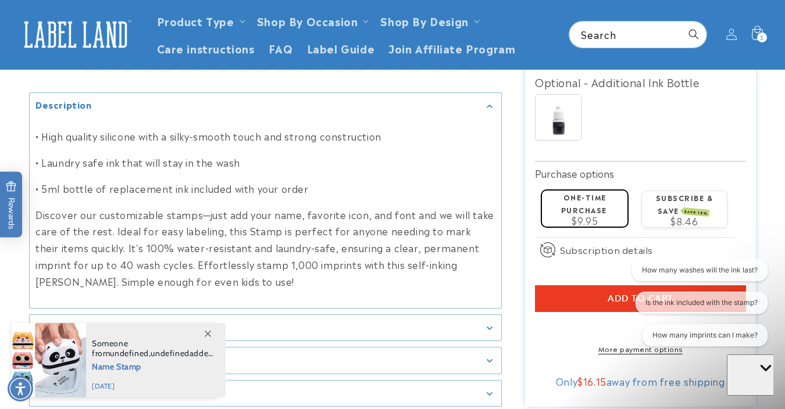
click at [580, 285] on button "Add to cart" at bounding box center [640, 298] width 211 height 27
click at [761, 31] on icon at bounding box center [756, 34] width 27 height 27
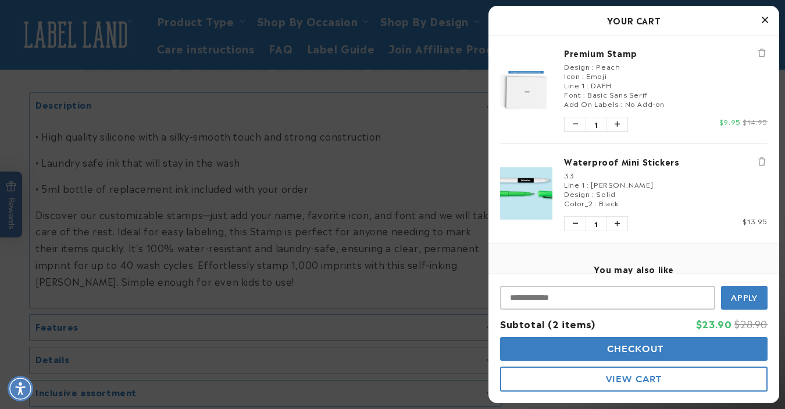
scroll to position [0, 0]
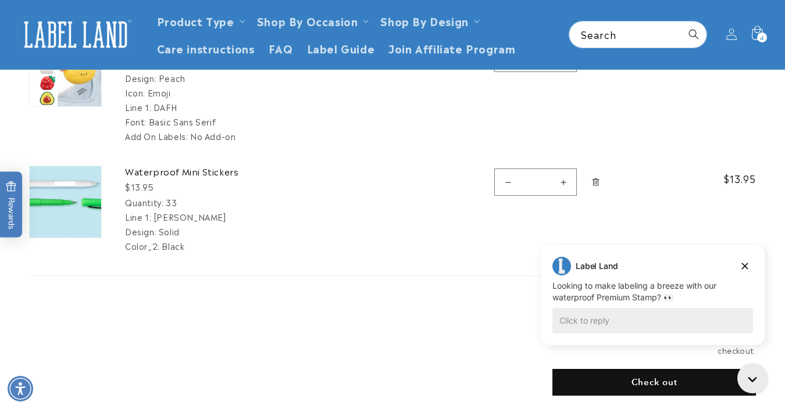
scroll to position [366, 0]
